Goal: Information Seeking & Learning: Learn about a topic

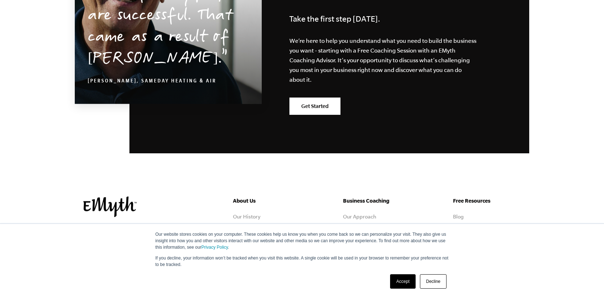
scroll to position [3567, 0]
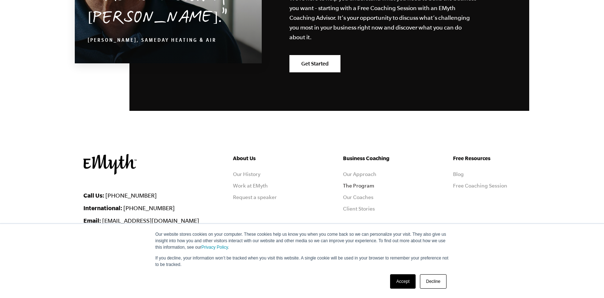
click at [369, 183] on link "The Program" at bounding box center [358, 186] width 31 height 6
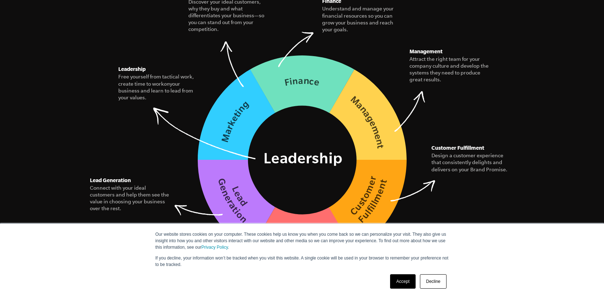
scroll to position [1056, 0]
